Goal: Check status: Verify the current state of an ongoing process or item

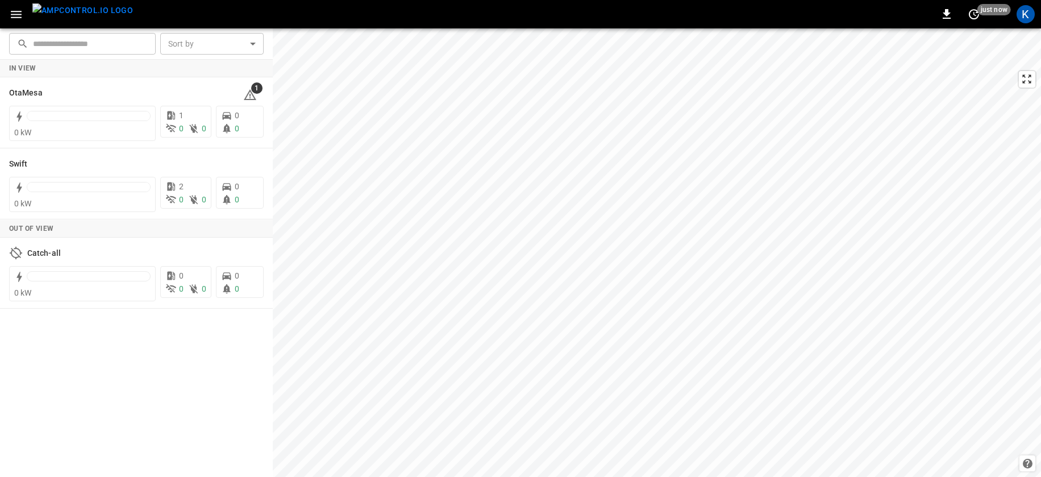
click at [19, 12] on icon "button" at bounding box center [16, 14] width 14 height 14
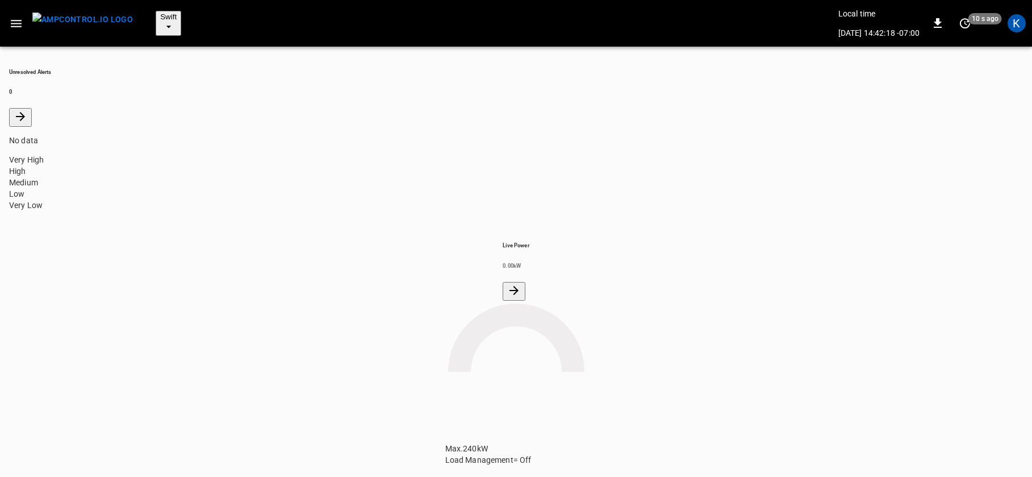
click at [158, 11] on button "Swift" at bounding box center [169, 23] width 26 height 25
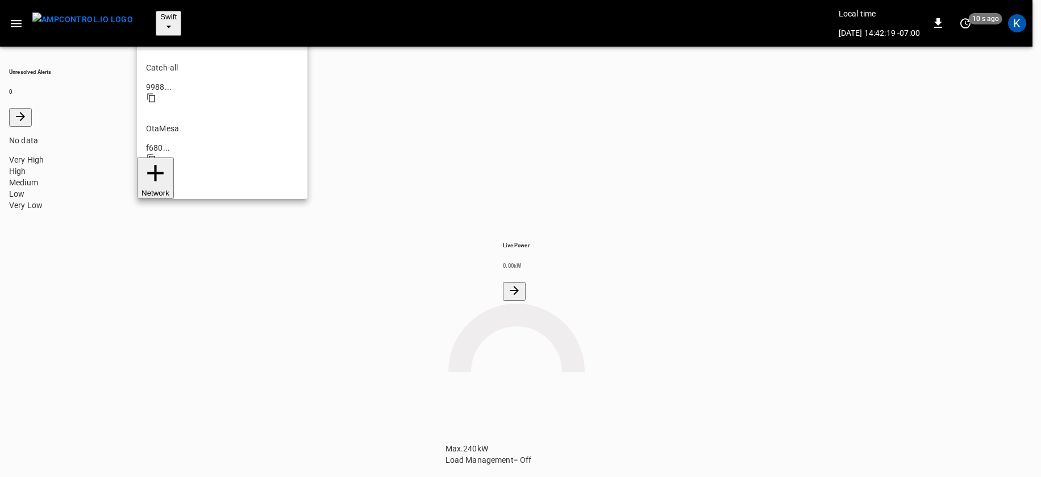
click at [161, 123] on p "OtaMesa" at bounding box center [222, 128] width 152 height 11
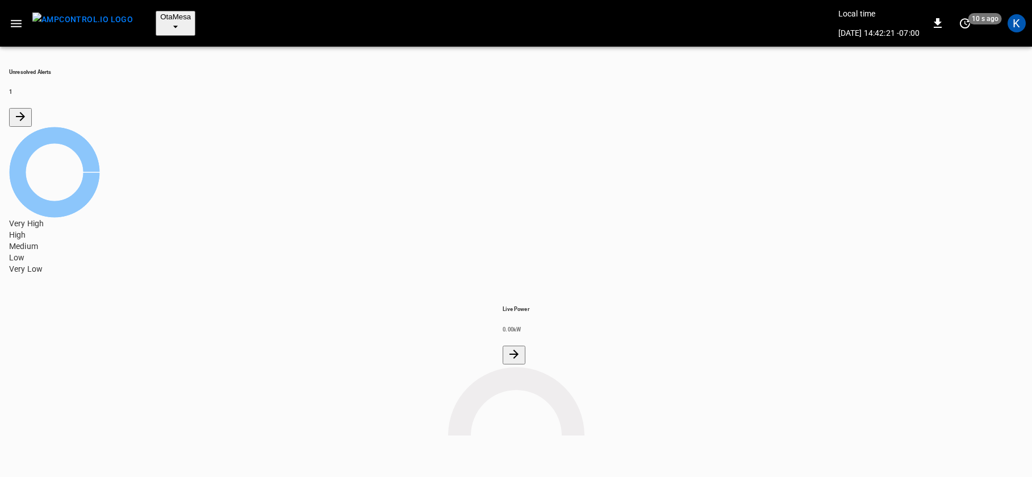
scroll to position [2, 0]
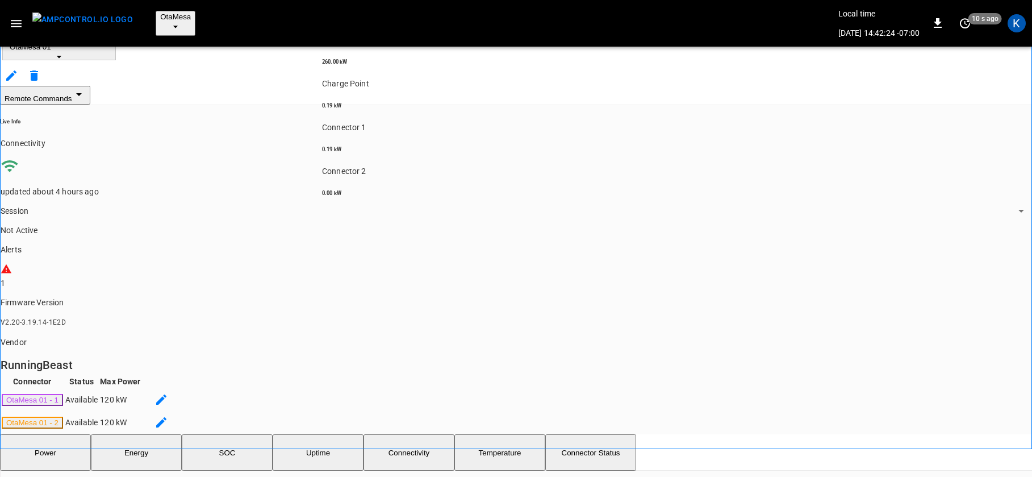
scroll to position [71, 0]
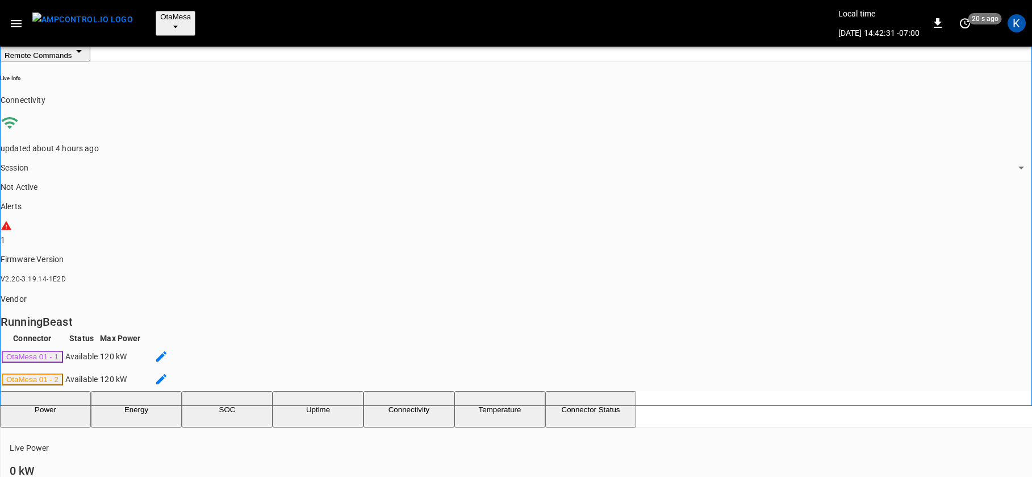
click at [241, 391] on button "SOC" at bounding box center [227, 409] width 91 height 36
click at [52, 391] on button "Power" at bounding box center [45, 409] width 91 height 36
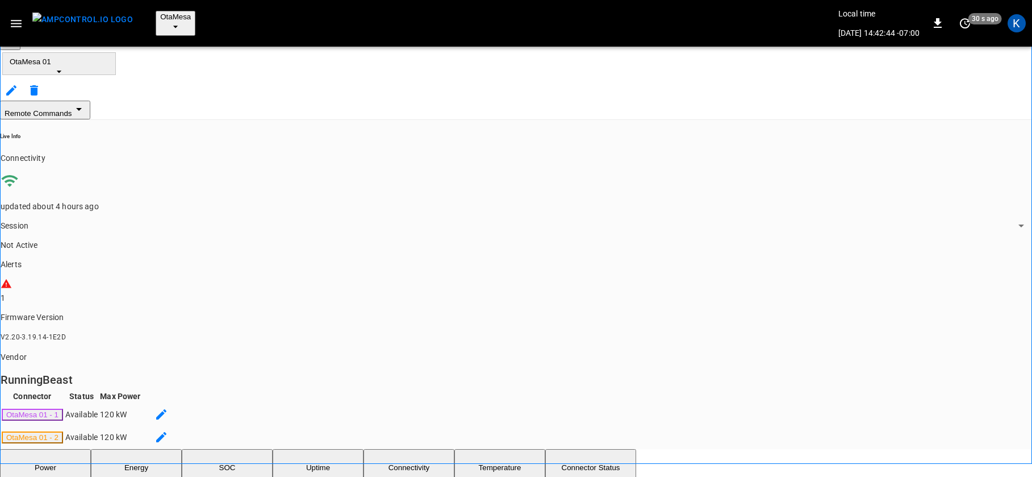
scroll to position [0, 0]
